Goal: Information Seeking & Learning: Learn about a topic

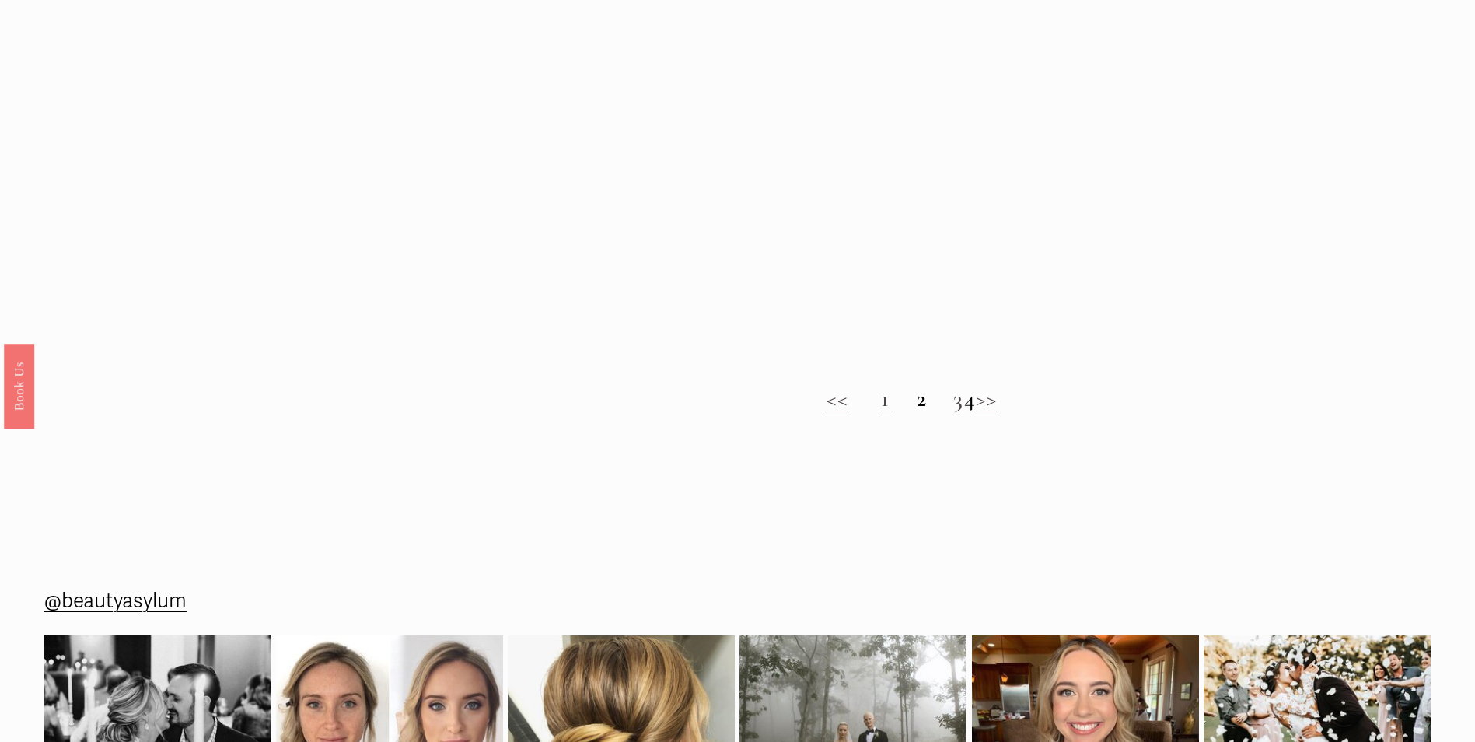
scroll to position [1633, 0]
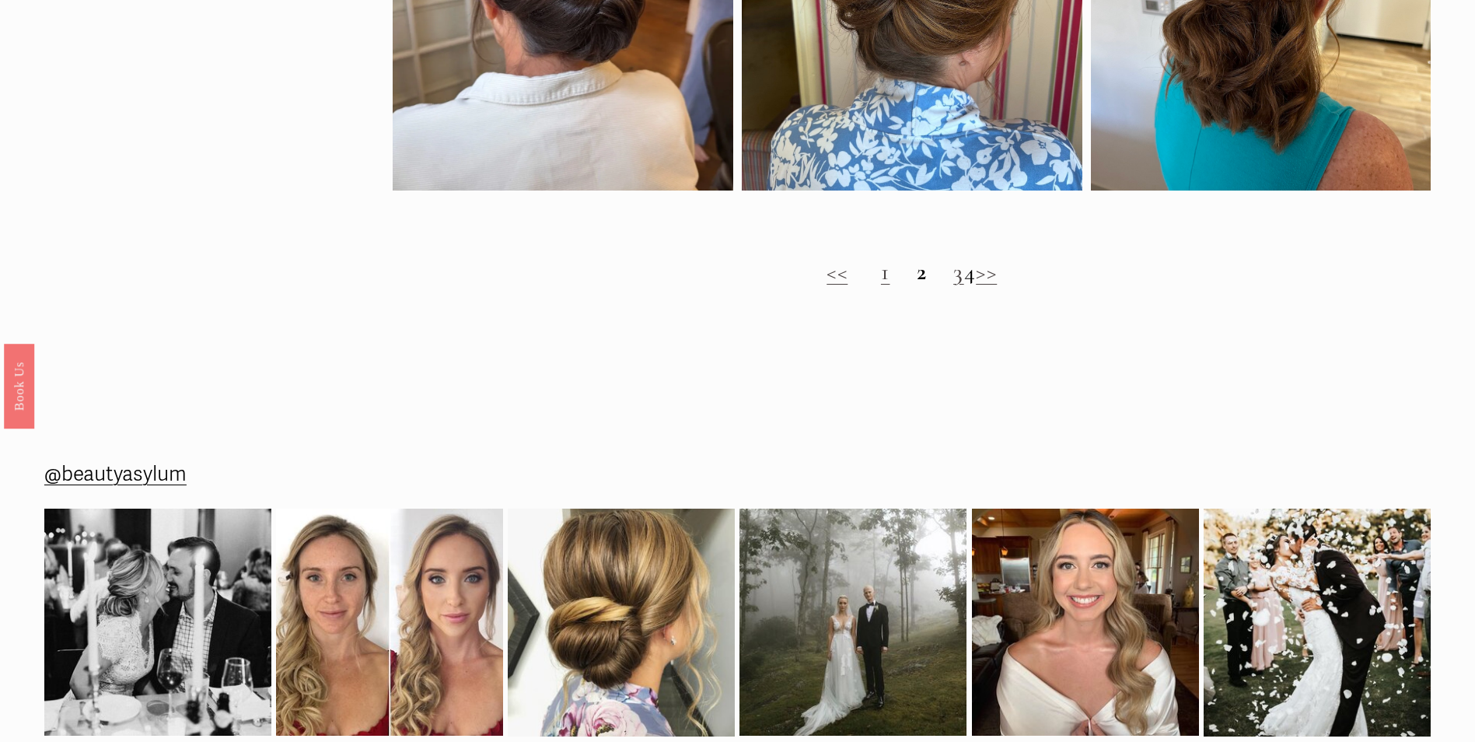
click at [917, 286] on strong "2" at bounding box center [922, 271] width 11 height 29
click at [881, 286] on link "1" at bounding box center [885, 271] width 9 height 29
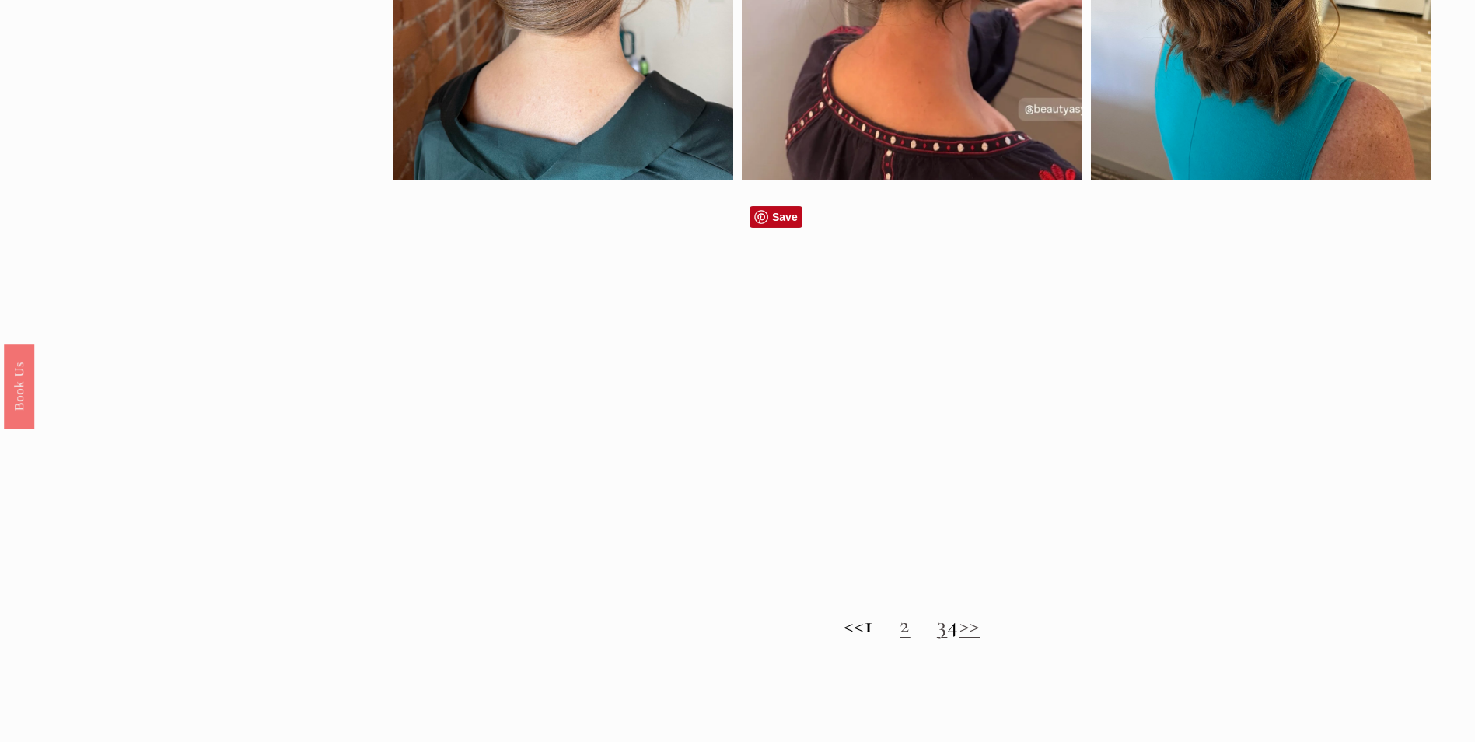
scroll to position [1400, 0]
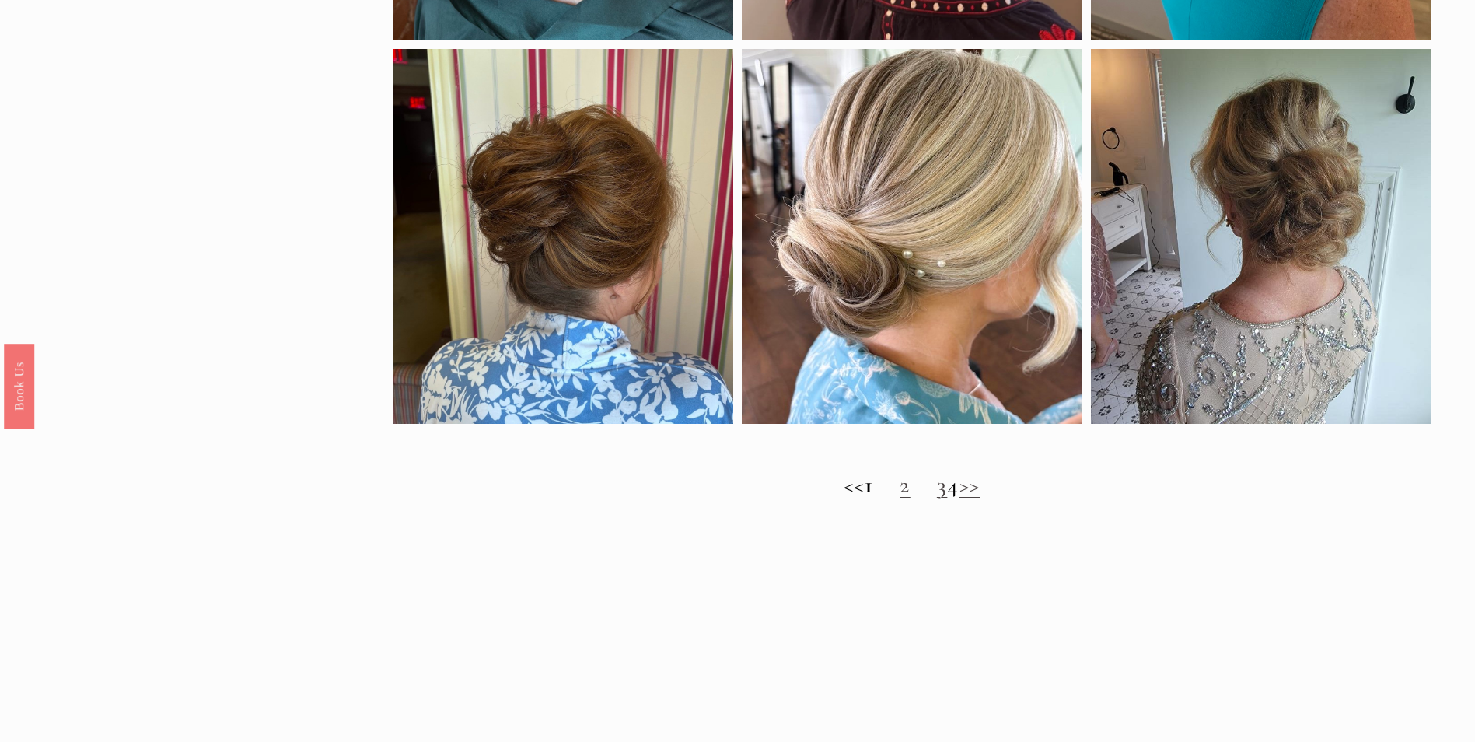
click at [901, 499] on h2 "<< 1 2 3 4 >>" at bounding box center [912, 485] width 1038 height 28
click at [900, 499] on link "2" at bounding box center [905, 484] width 11 height 29
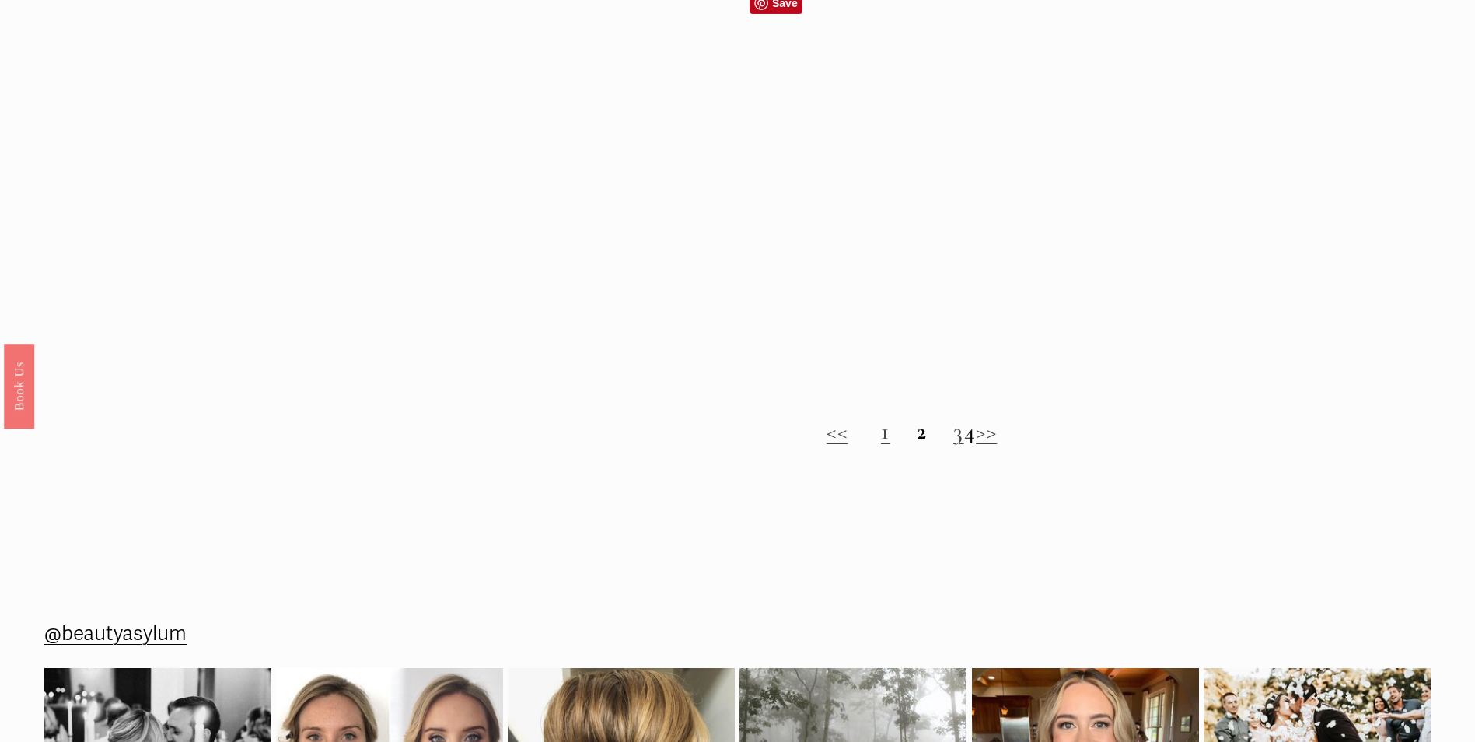
scroll to position [1478, 0]
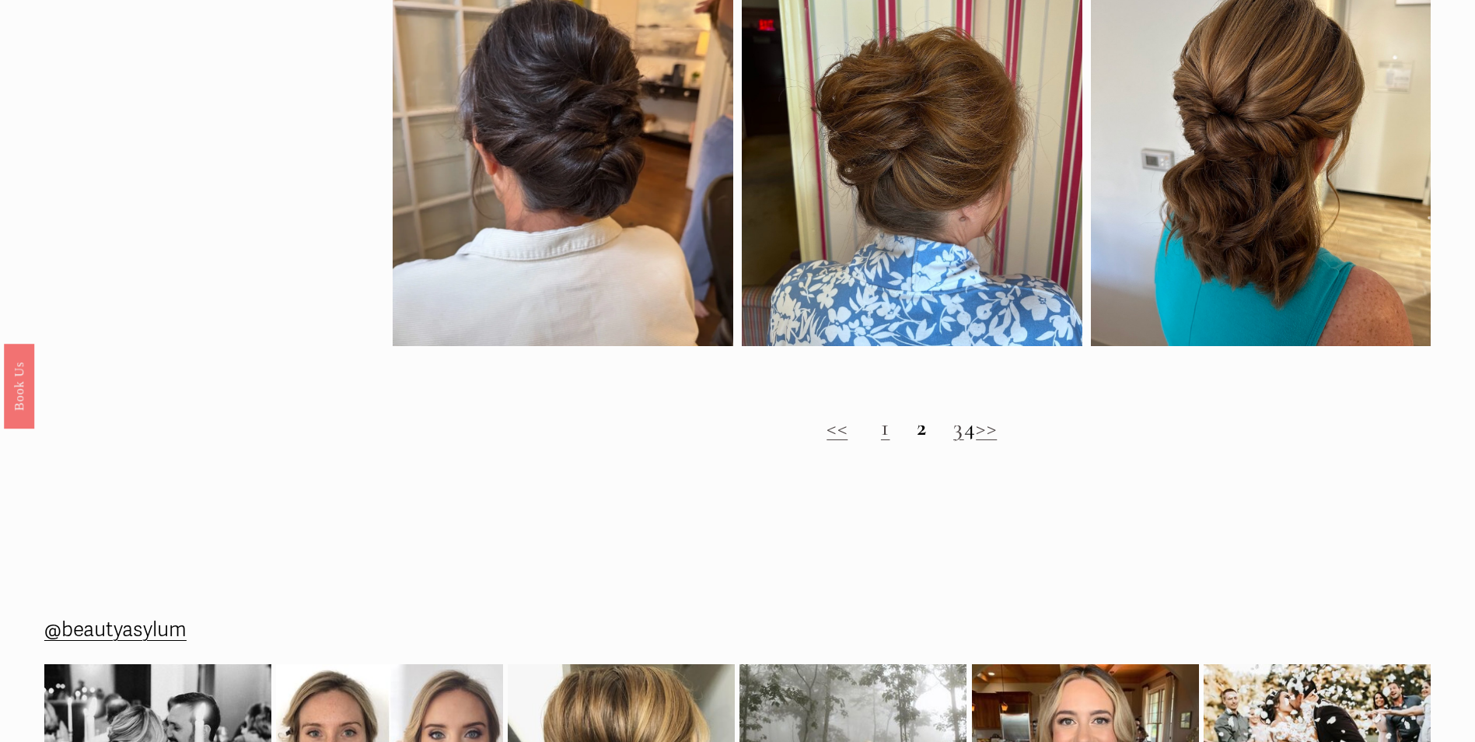
click at [953, 442] on link "3" at bounding box center [958, 427] width 11 height 29
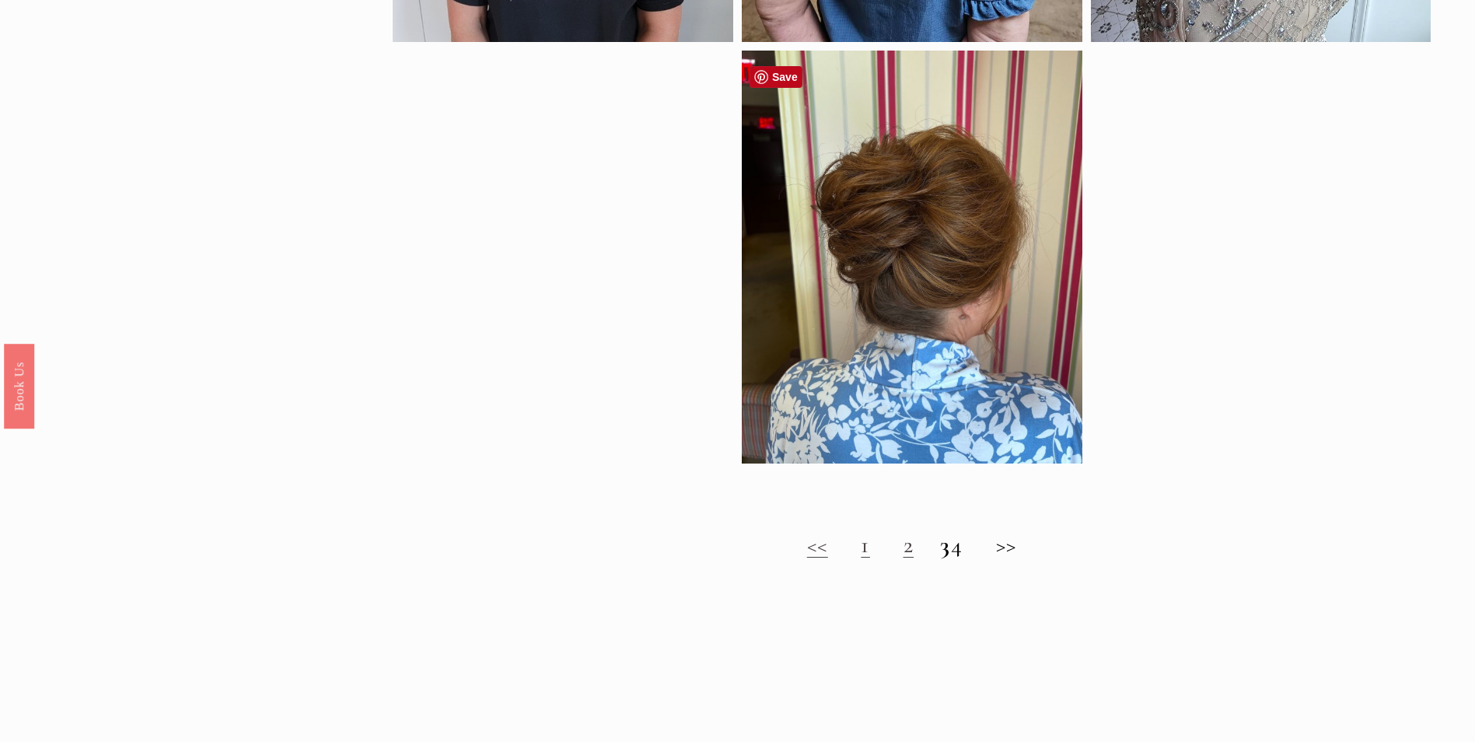
scroll to position [1400, 0]
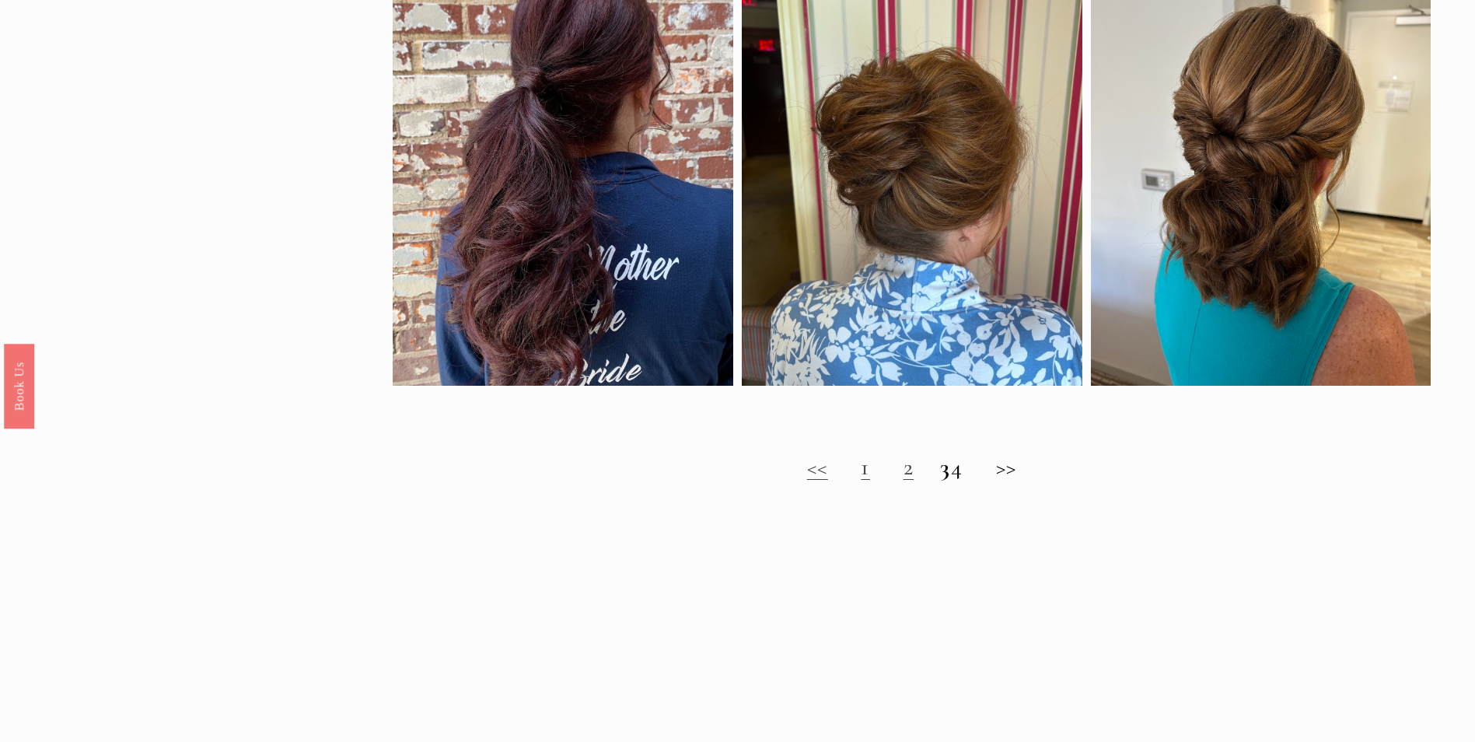
click at [972, 478] on h2 "<< 1 2 3 4 >>" at bounding box center [912, 467] width 1038 height 28
click at [971, 481] on h2 "<< 1 2 3 4 >>" at bounding box center [912, 467] width 1038 height 28
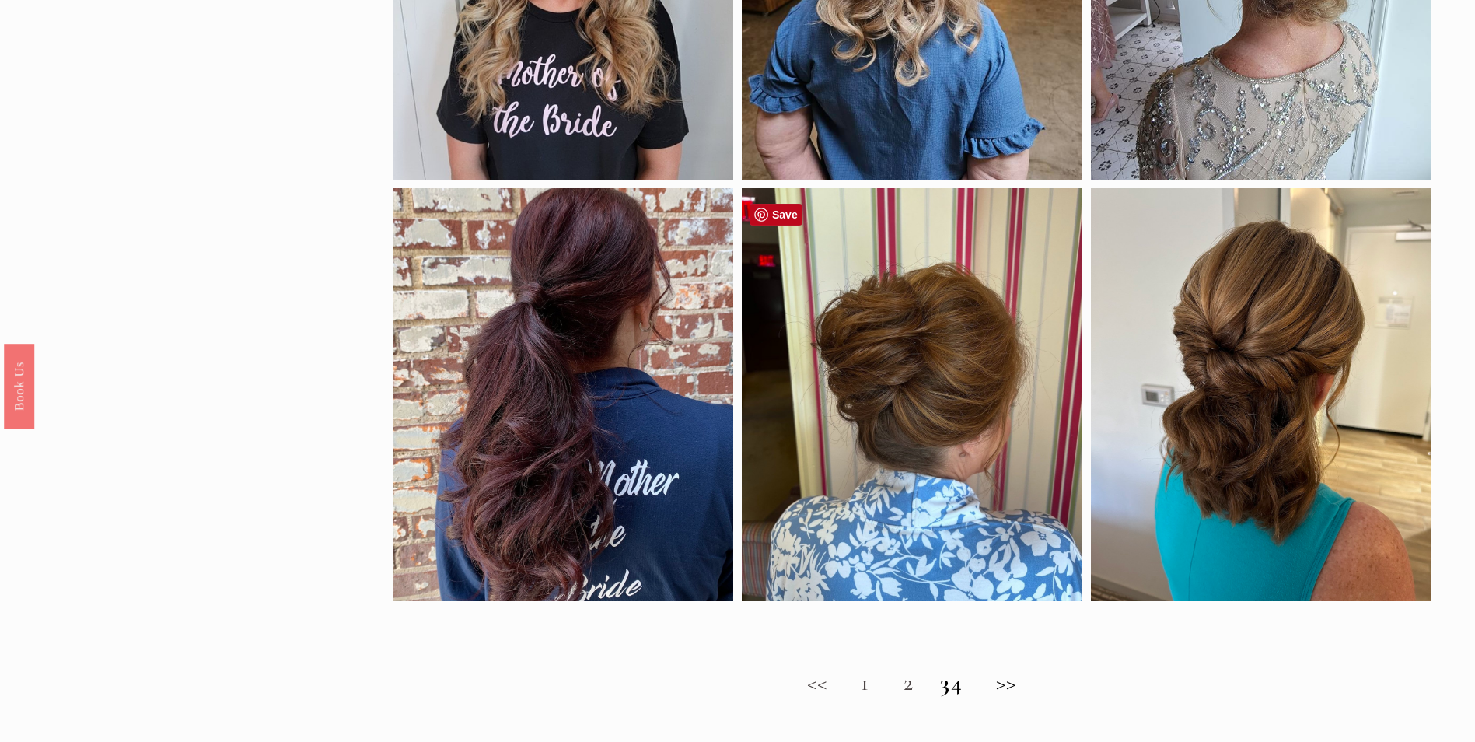
scroll to position [1478, 0]
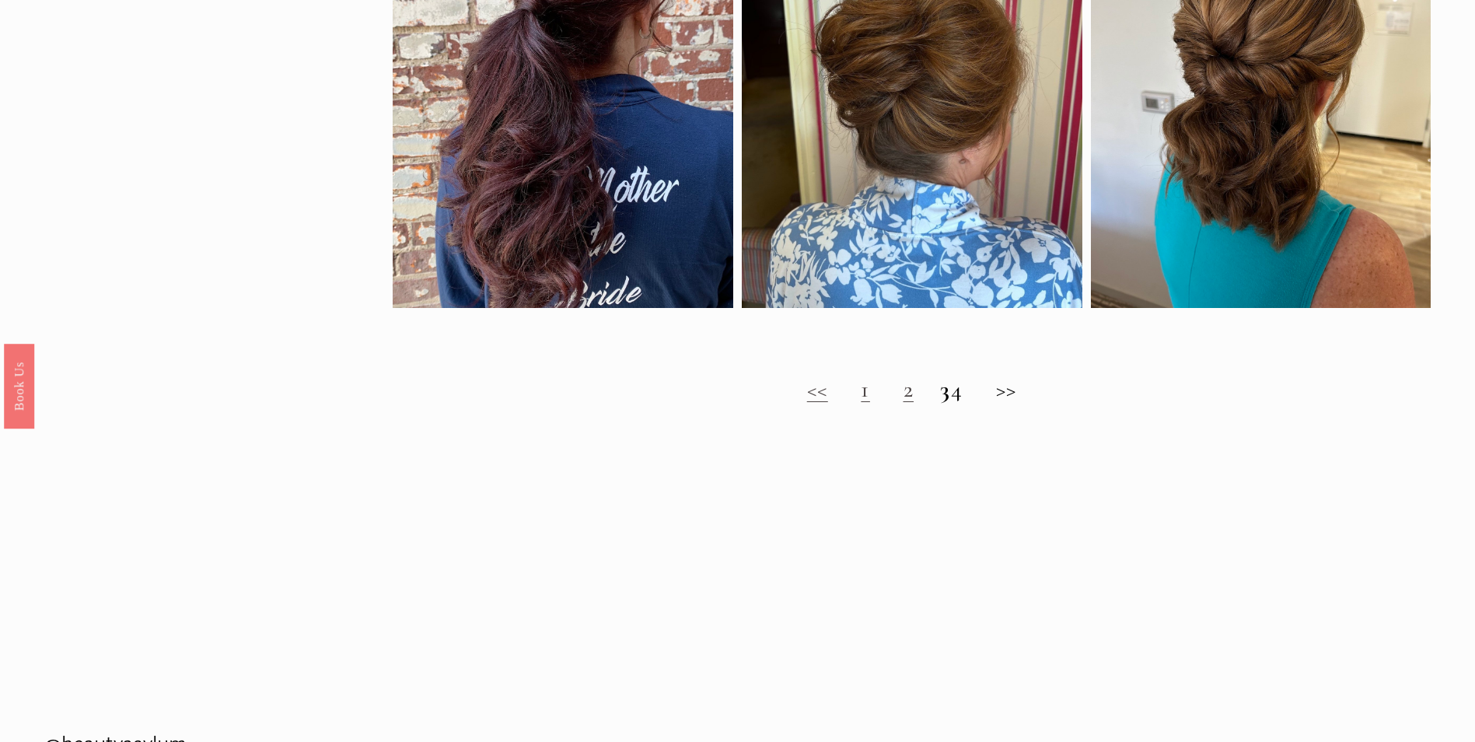
click at [971, 404] on h2 "<< 1 2 3 4 >>" at bounding box center [912, 390] width 1038 height 28
click at [1026, 400] on h2 "<< 1 2 3 4 >>" at bounding box center [912, 390] width 1038 height 28
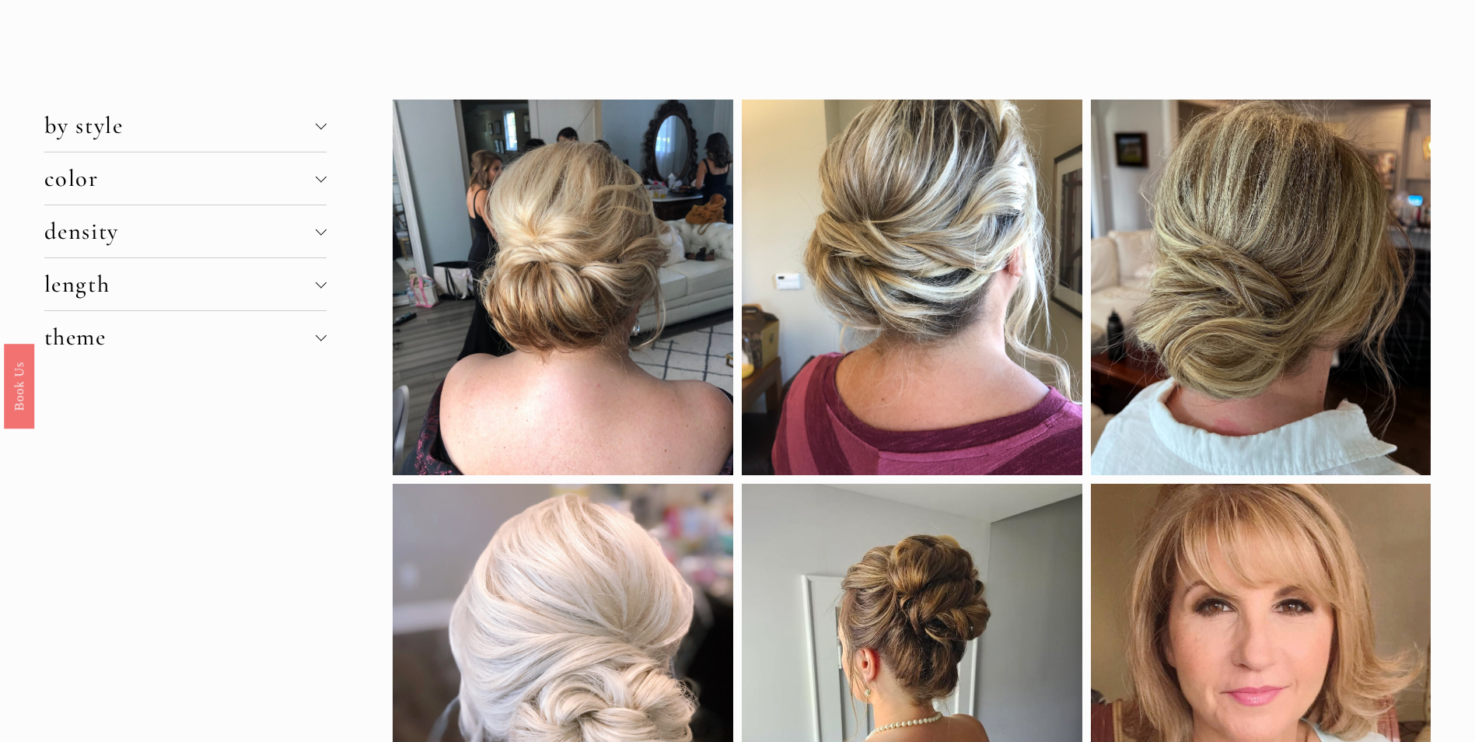
scroll to position [0, 0]
